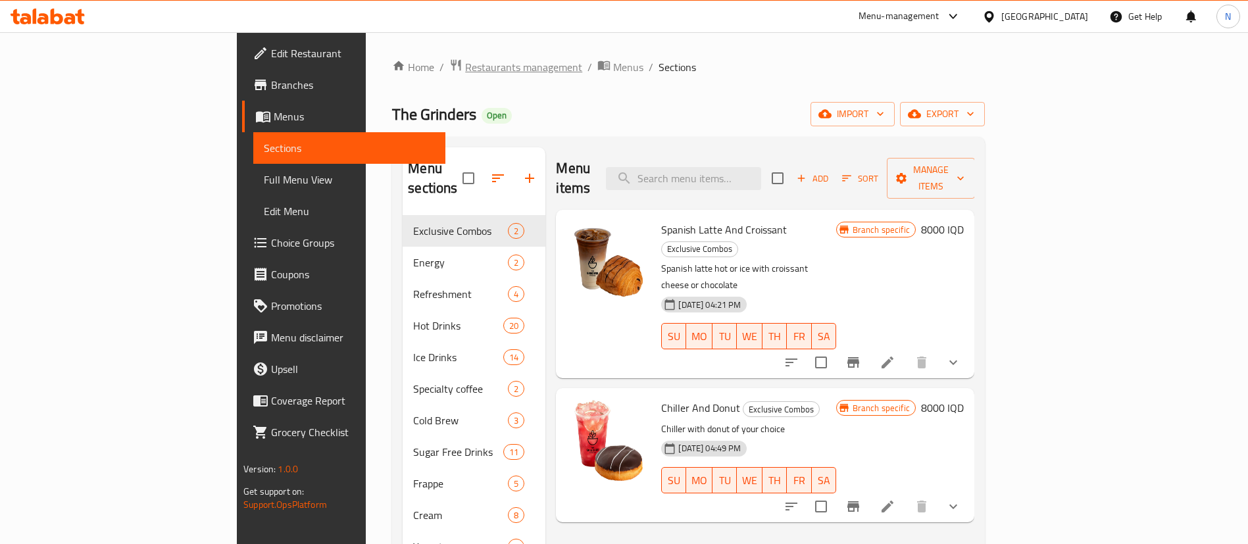
click at [465, 75] on span "Restaurants management" at bounding box center [523, 67] width 117 height 16
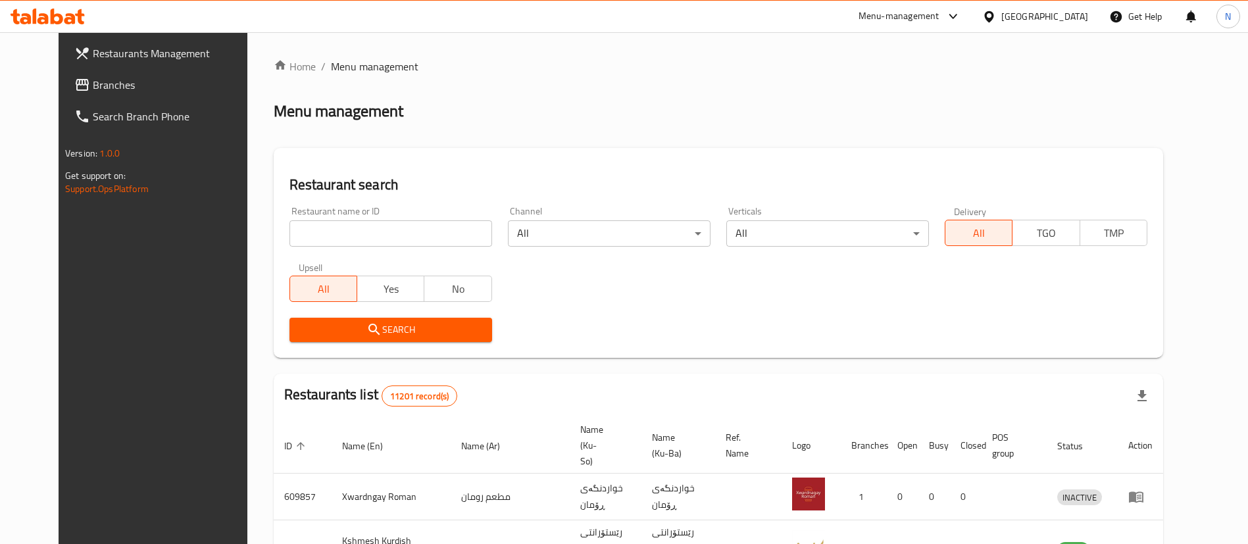
click at [358, 241] on input "search" at bounding box center [390, 233] width 203 height 26
click at [356, 238] on input "search" at bounding box center [390, 233] width 203 height 26
paste input "754933"
click at [383, 334] on span "Search" at bounding box center [391, 330] width 182 height 16
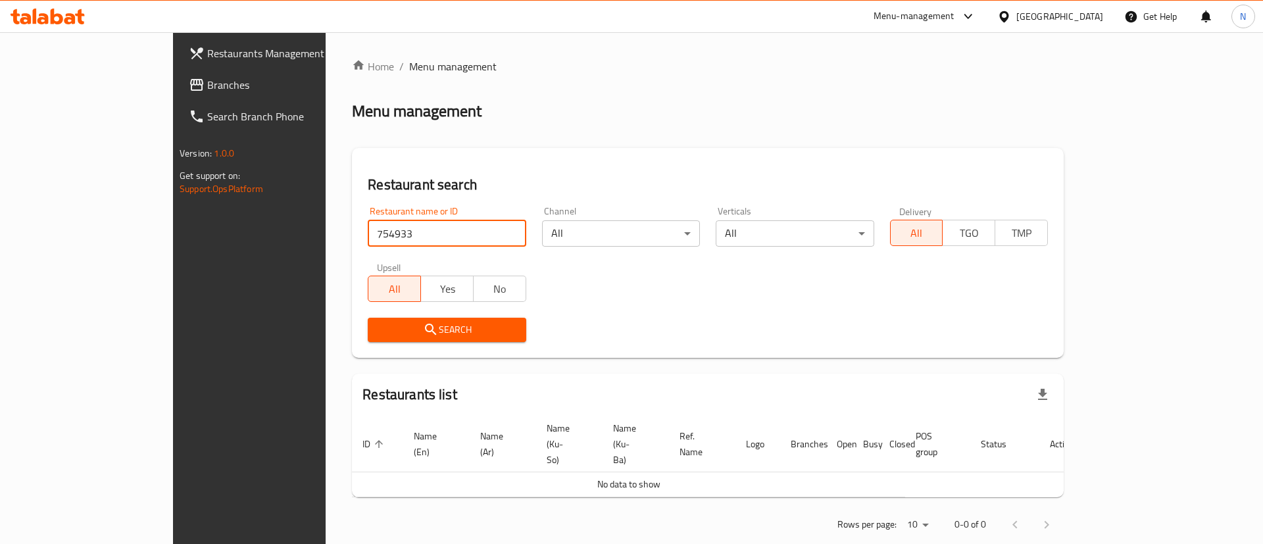
drag, startPoint x: 358, startPoint y: 236, endPoint x: 180, endPoint y: 232, distance: 178.3
click at [180, 232] on div "Restaurants Management Branches Search Branch Phone Version: 1.0.0 Get support …" at bounding box center [631, 300] width 917 height 536
click button "Search" at bounding box center [447, 330] width 158 height 24
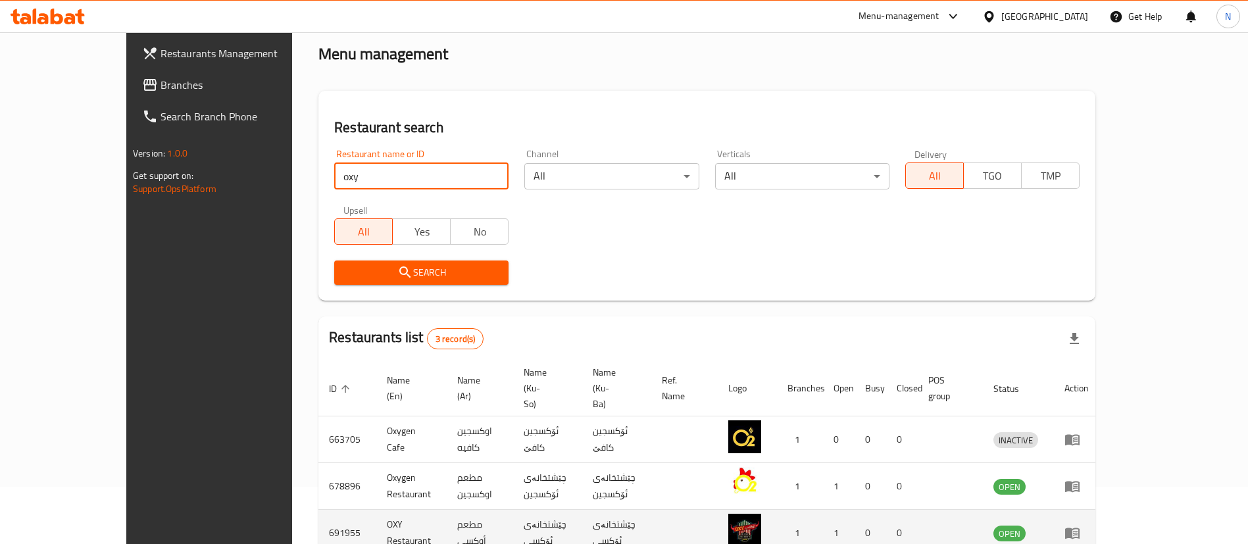
scroll to position [68, 0]
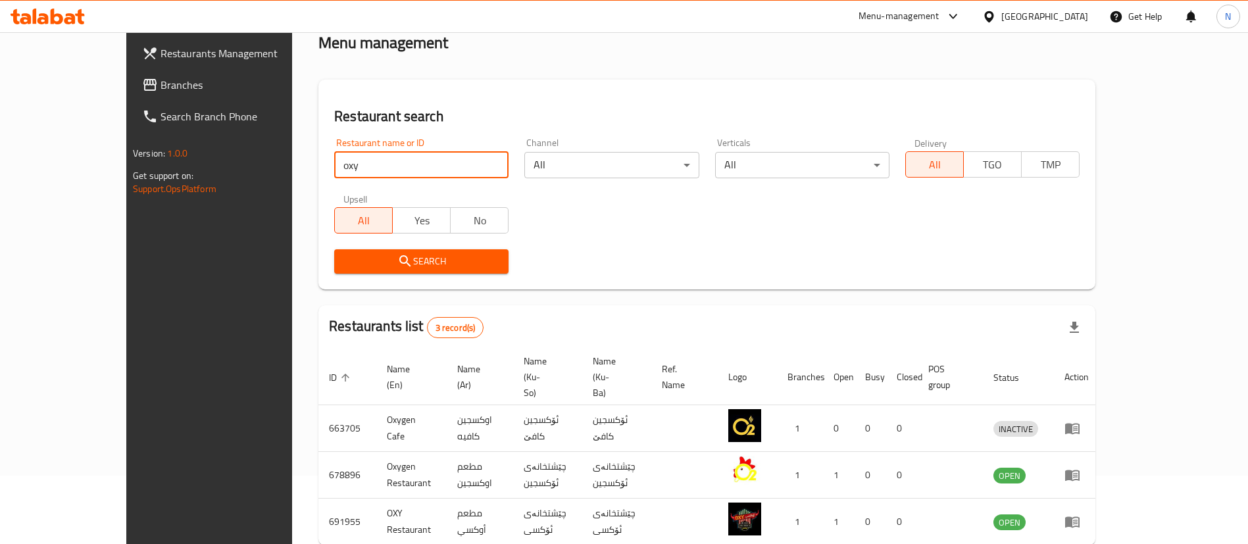
drag, startPoint x: 362, startPoint y: 170, endPoint x: 205, endPoint y: 159, distance: 156.9
click at [205, 161] on div "Restaurants Management Branches Search Branch Phone Version: 1.0.0 Get support …" at bounding box center [623, 290] width 995 height 652
paste input "691955"
type input "691955"
click button "Search" at bounding box center [421, 261] width 174 height 24
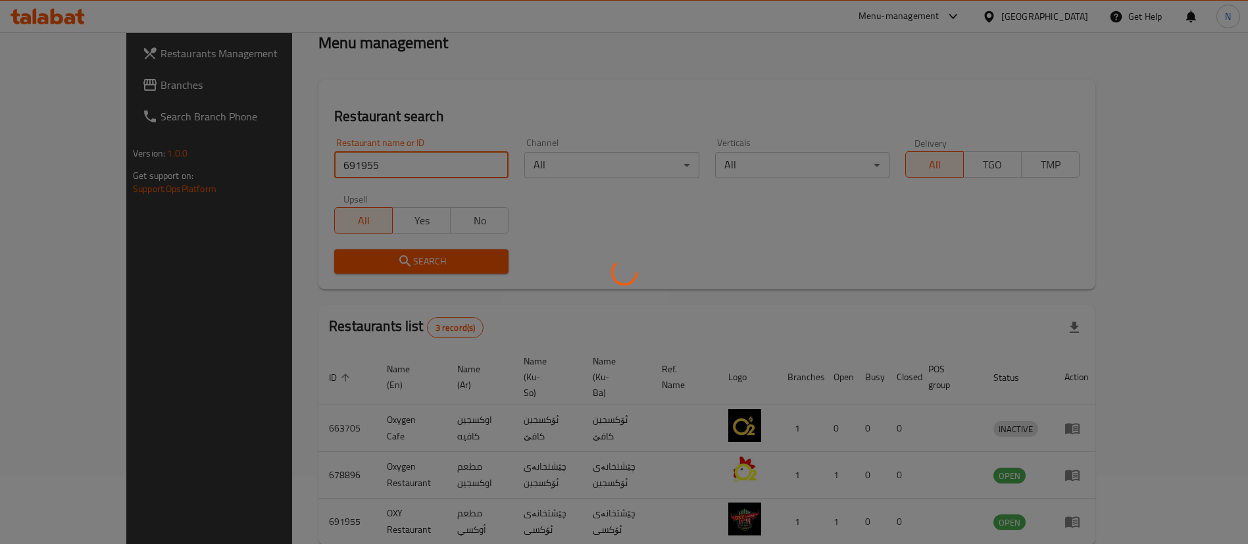
scroll to position [17, 0]
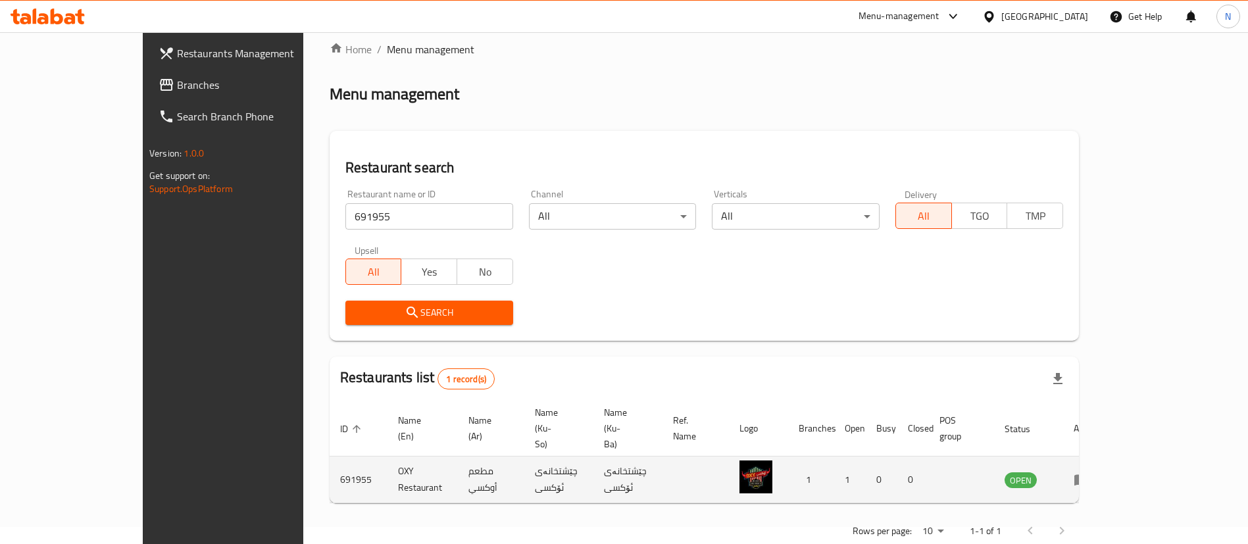
click at [1089, 472] on icon "enhanced table" at bounding box center [1081, 480] width 16 height 16
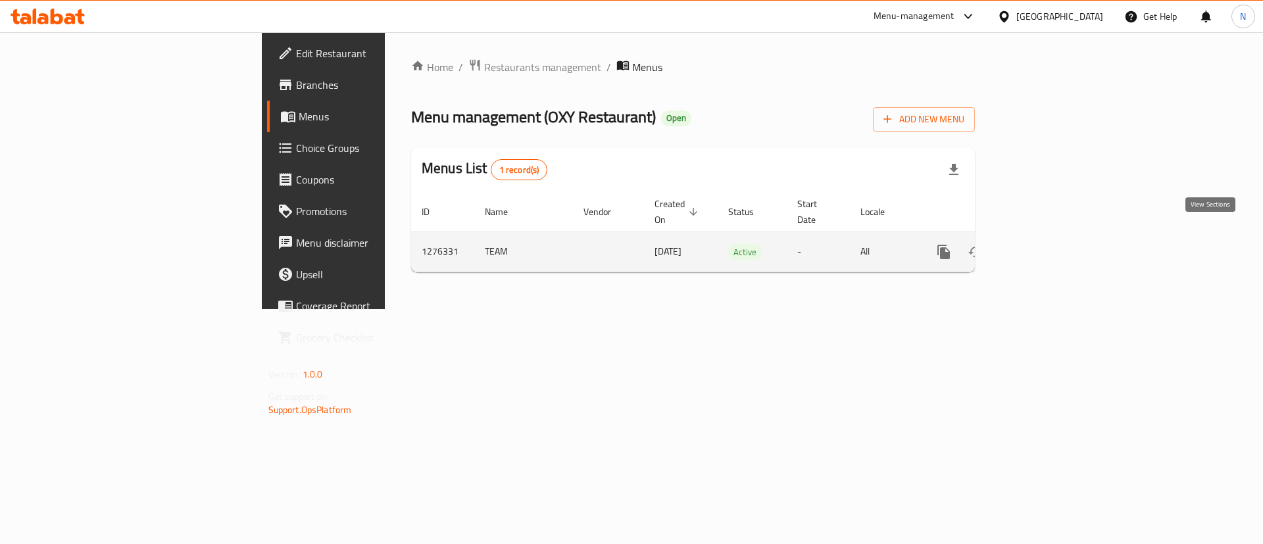
click at [1044, 246] on icon "enhanced table" at bounding box center [1039, 252] width 12 height 12
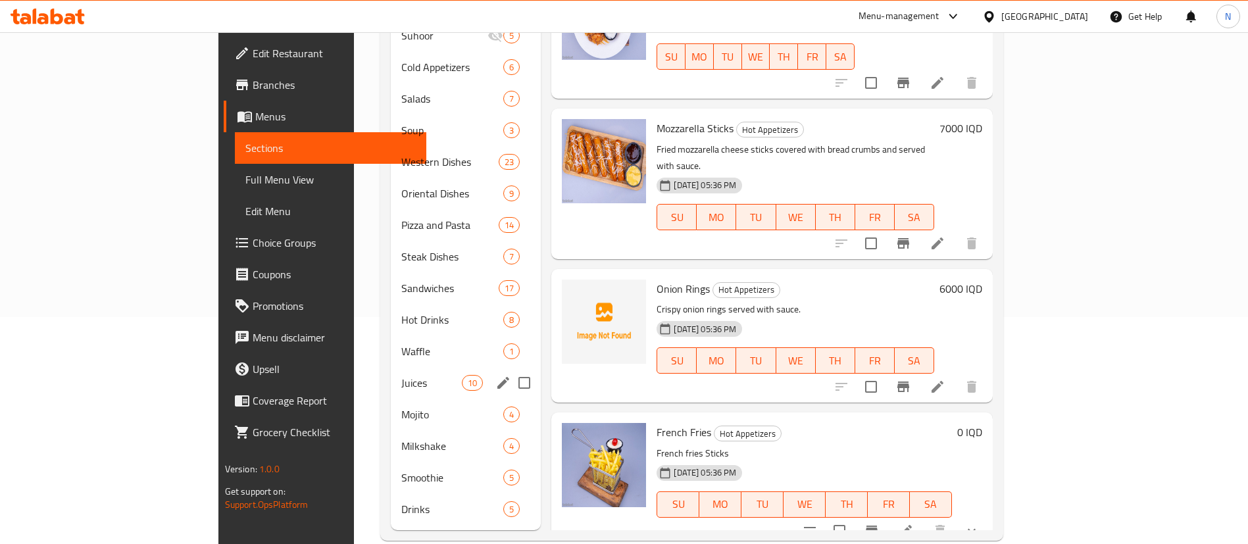
scroll to position [230, 0]
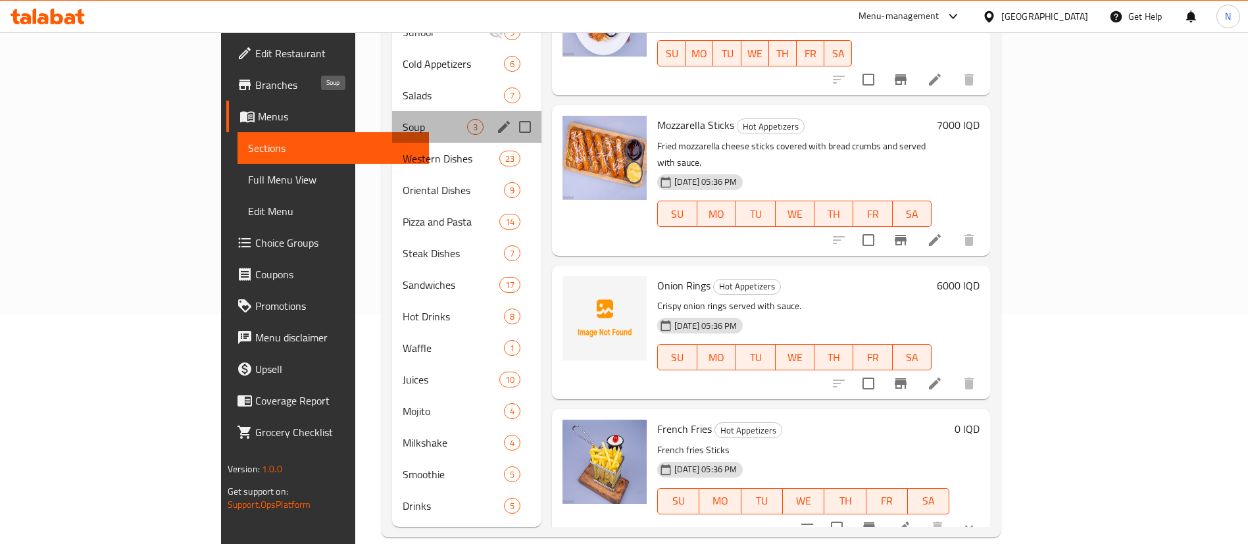
click at [403, 119] on span "Soup" at bounding box center [435, 127] width 64 height 16
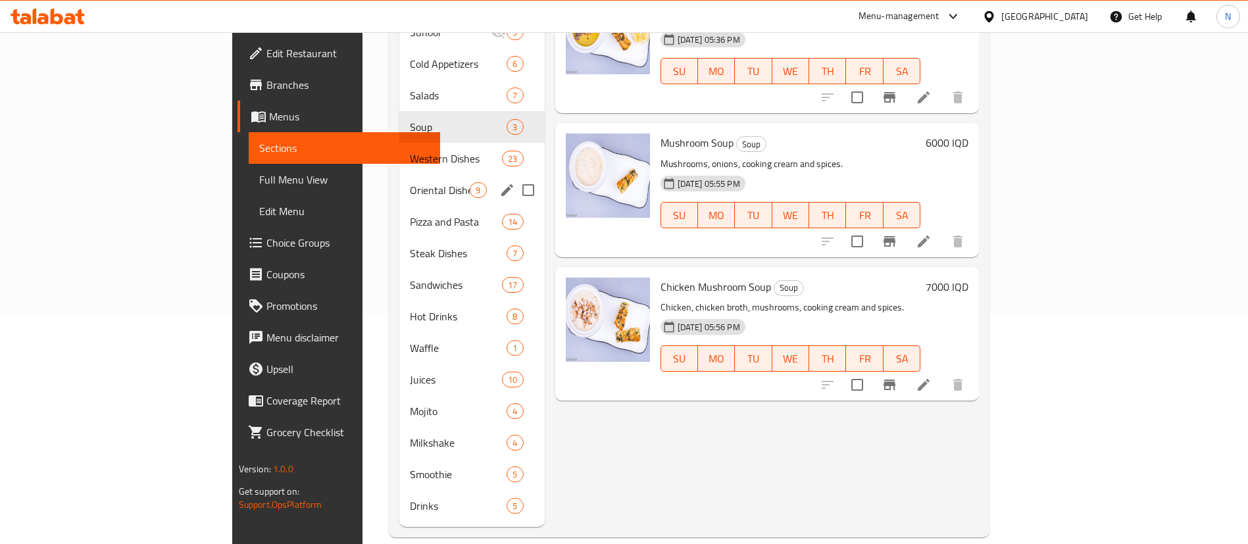
click at [399, 174] on div "Oriental Dishes 9" at bounding box center [471, 190] width 145 height 32
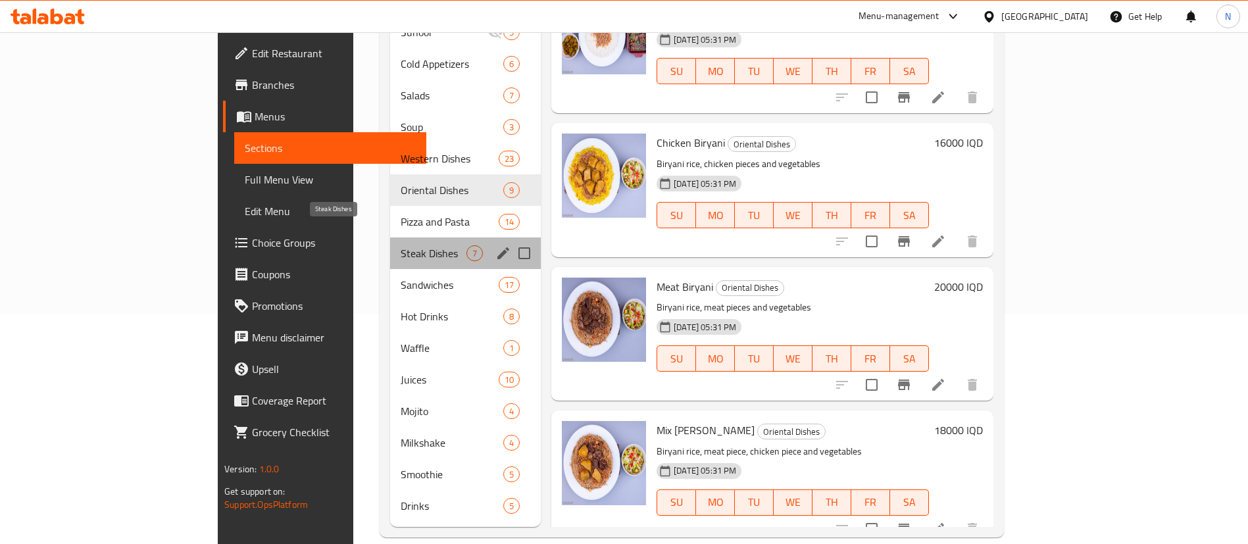
click at [401, 245] on span "Steak Dishes" at bounding box center [434, 253] width 66 height 16
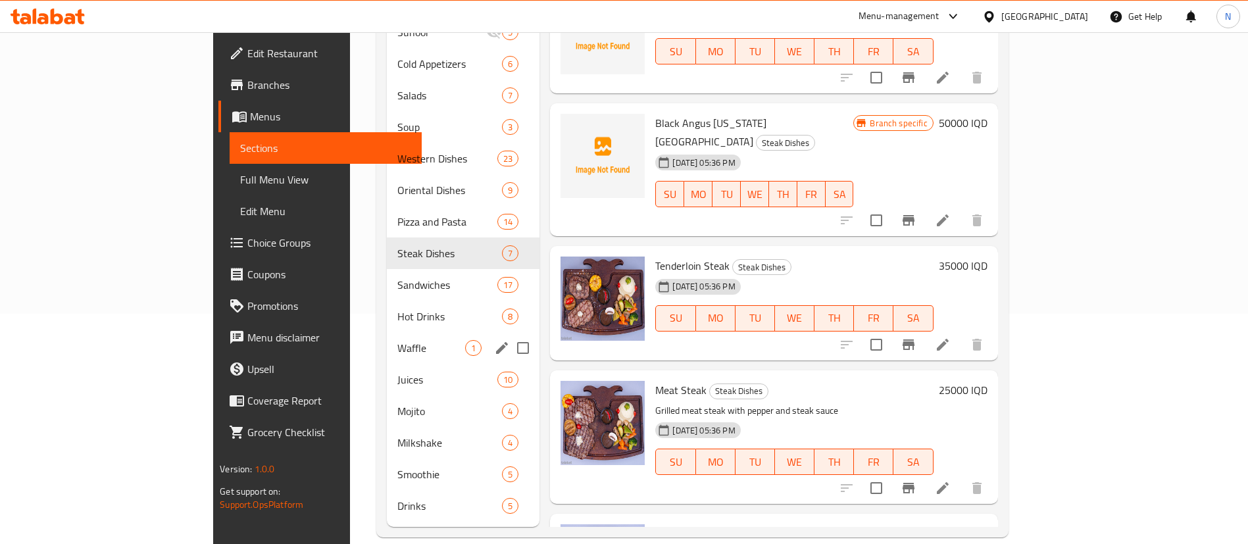
click at [387, 341] on div "Waffle 1" at bounding box center [463, 348] width 153 height 32
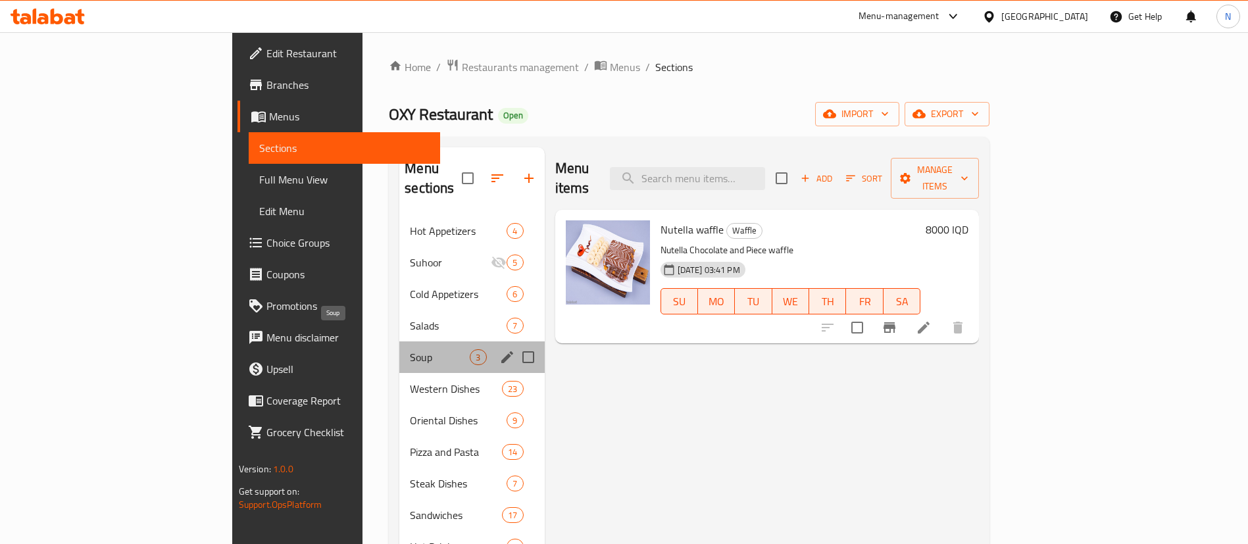
click at [410, 349] on span "Soup" at bounding box center [440, 357] width 60 height 16
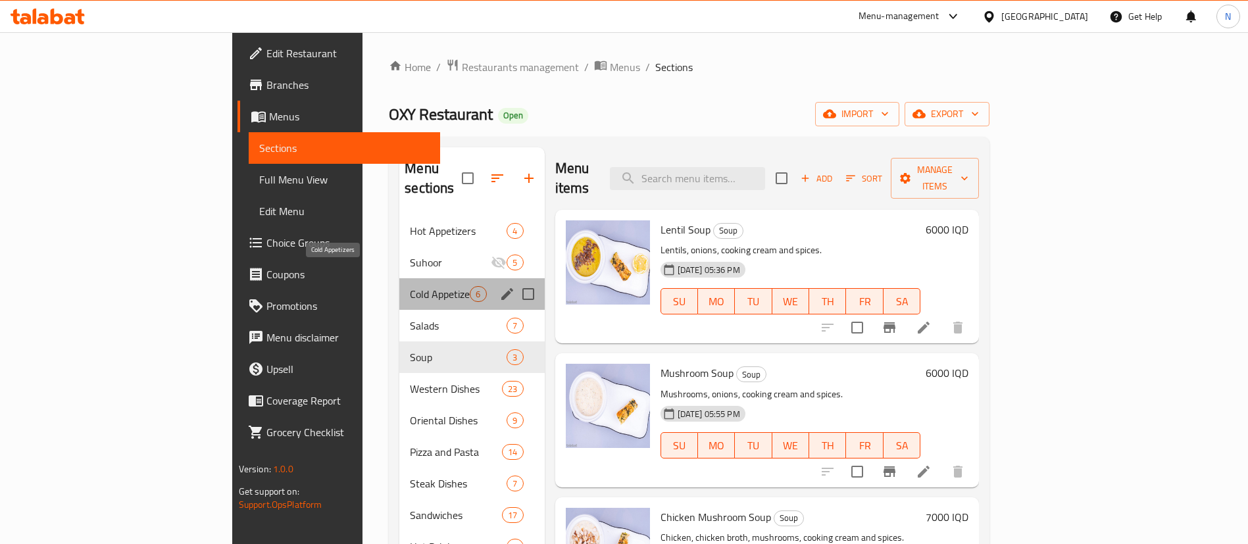
click at [410, 286] on span "Cold Appetizers" at bounding box center [440, 294] width 60 height 16
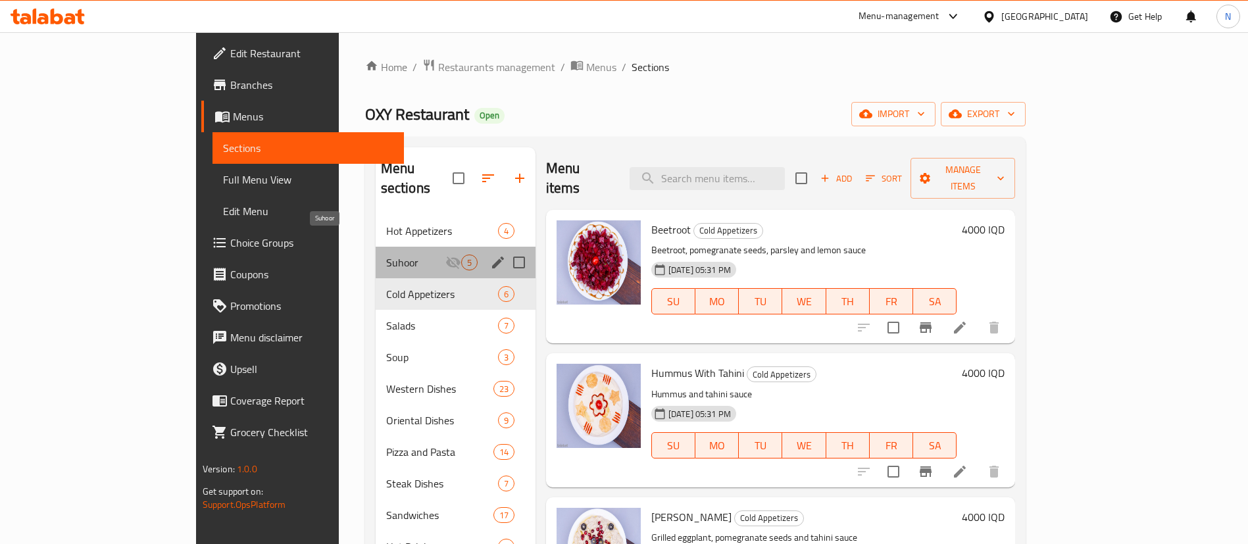
click at [386, 255] on span "Suhoor" at bounding box center [415, 263] width 59 height 16
